Goal: Transaction & Acquisition: Subscribe to service/newsletter

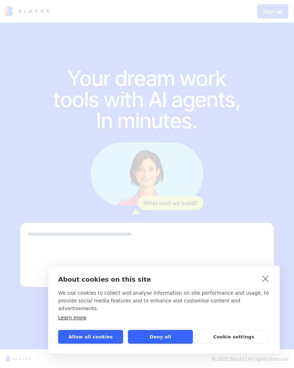
click at [78, 337] on button "Allow all cookies" at bounding box center [90, 337] width 65 height 14
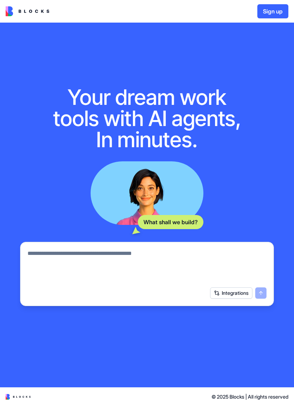
click at [47, 259] on textarea at bounding box center [147, 266] width 239 height 34
type textarea "**********"
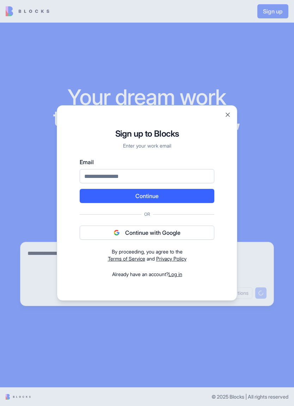
click at [100, 239] on button "Continue with Google" at bounding box center [147, 232] width 135 height 14
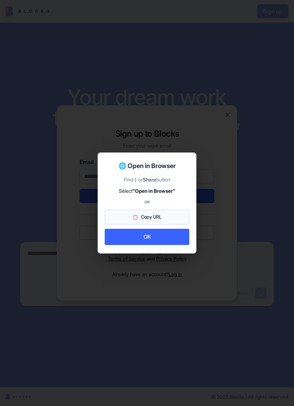
click at [118, 237] on button "OK" at bounding box center [147, 237] width 85 height 17
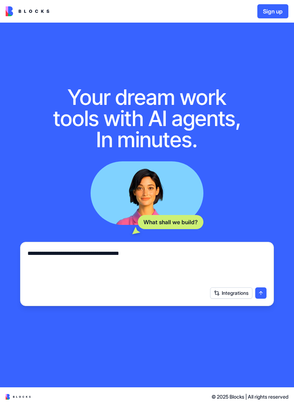
click at [237, 295] on button "Integrations" at bounding box center [231, 292] width 42 height 11
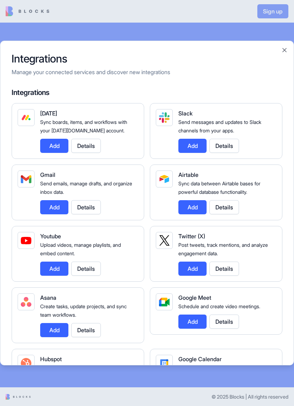
click at [47, 31] on div at bounding box center [147, 203] width 294 height 406
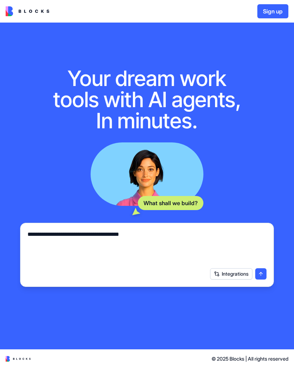
click at [25, 14] on img at bounding box center [28, 11] width 44 height 10
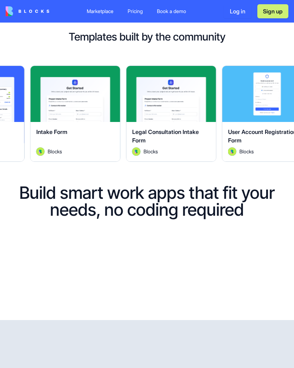
scroll to position [296, 0]
